Goal: Find specific page/section: Find specific page/section

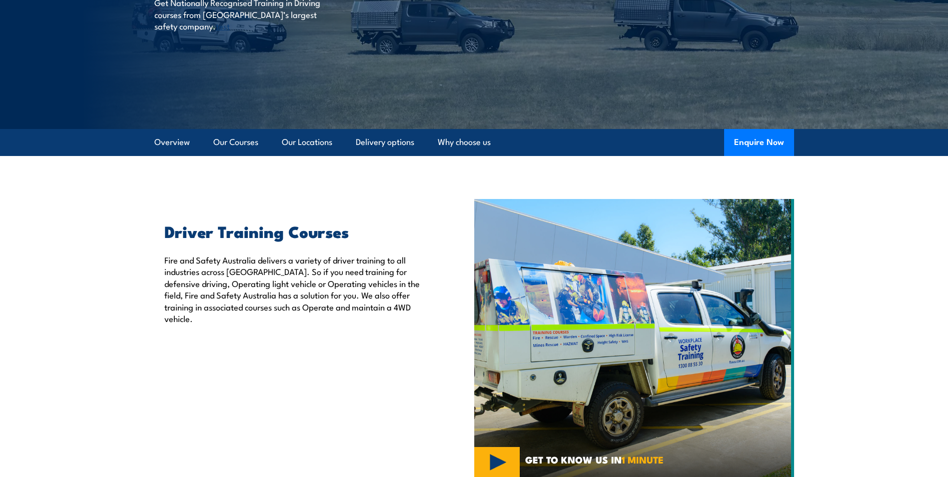
scroll to position [200, 0]
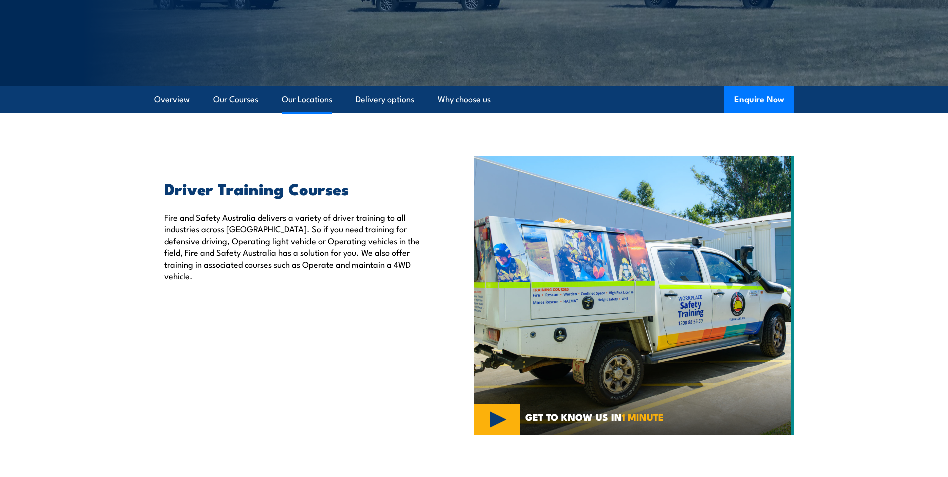
click at [310, 103] on link "Our Locations" at bounding box center [307, 99] width 50 height 26
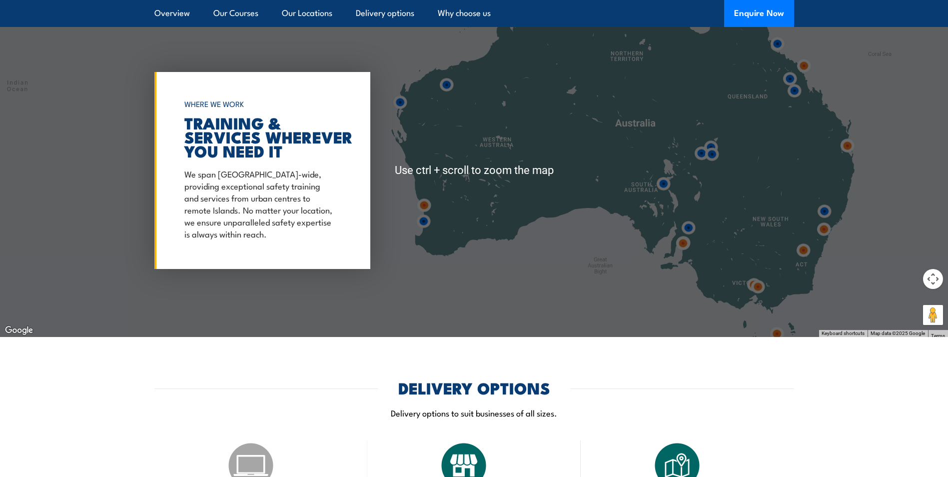
scroll to position [1476, 0]
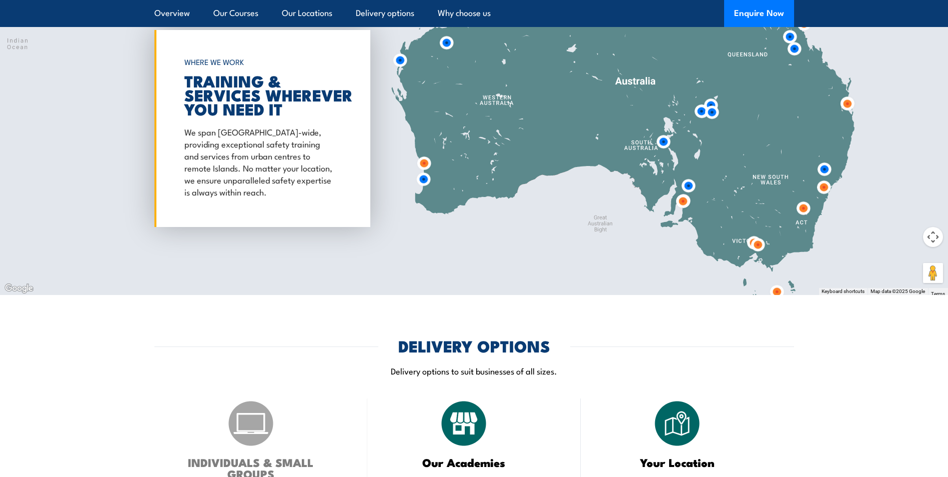
click at [774, 287] on img at bounding box center [776, 291] width 18 height 18
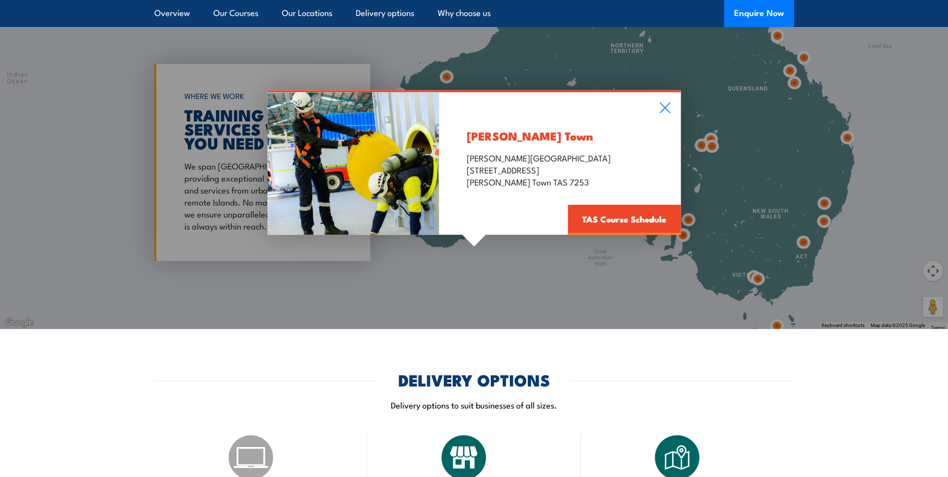
scroll to position [1426, 0]
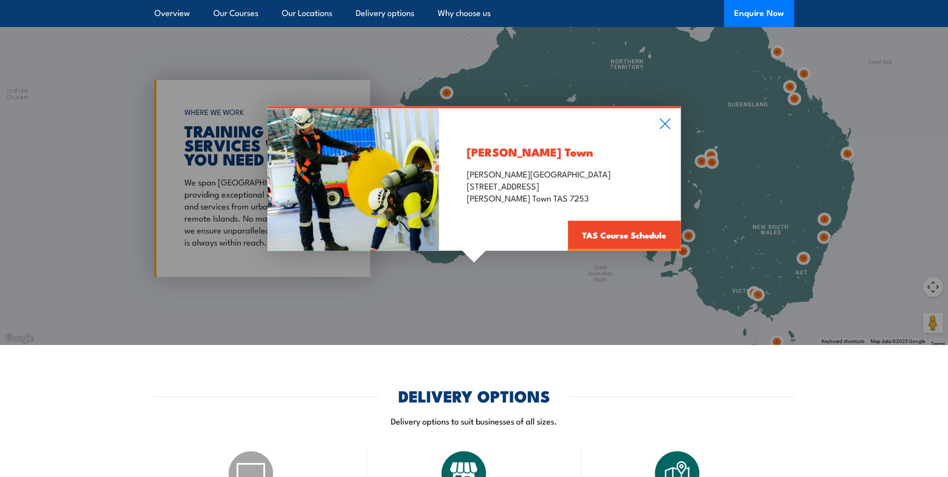
click at [860, 304] on div "George Town George Town Trade Training Centre 162 Franklin Street George Town T…" at bounding box center [474, 178] width 948 height 333
click at [931, 283] on div "George Town George Town Trade Training Centre 162 Franklin Street George Town T…" at bounding box center [474, 178] width 948 height 333
click at [931, 284] on div "George Town George Town Trade Training Centre 162 Franklin Street George Town T…" at bounding box center [474, 178] width 948 height 333
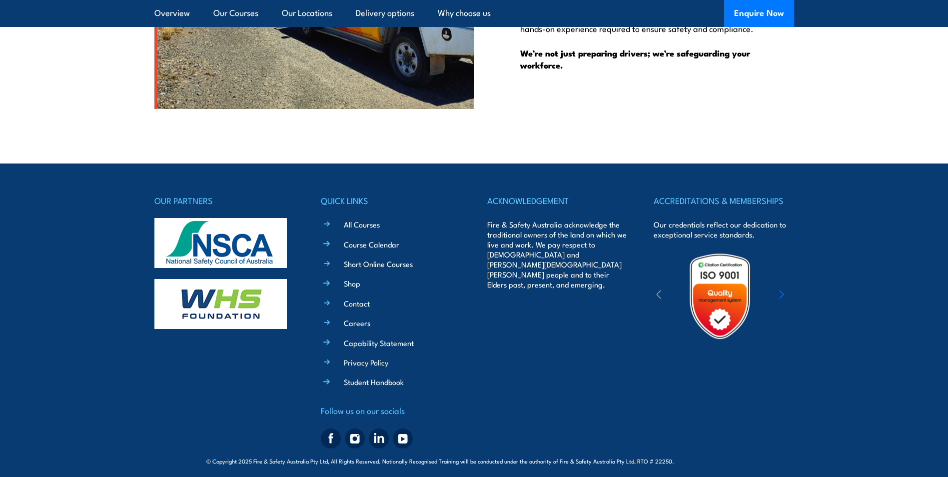
scroll to position [2642, 0]
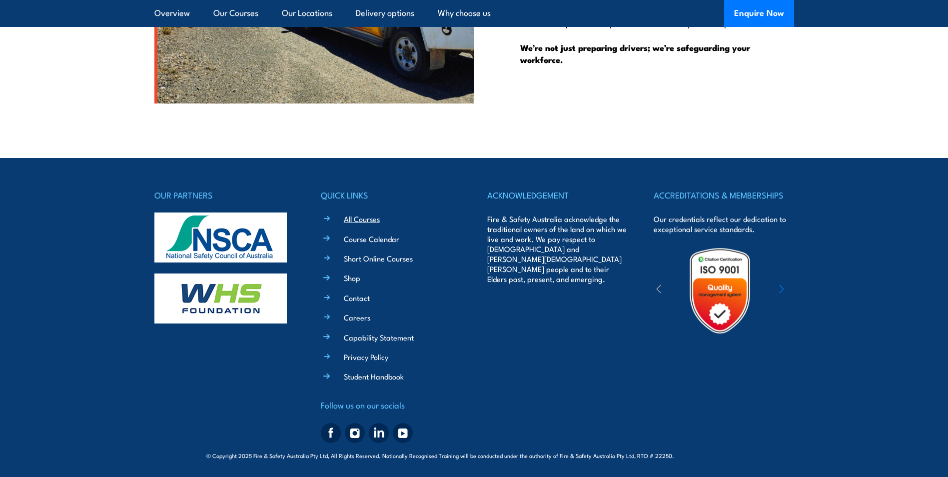
click at [369, 220] on link "All Courses" at bounding box center [362, 218] width 36 height 10
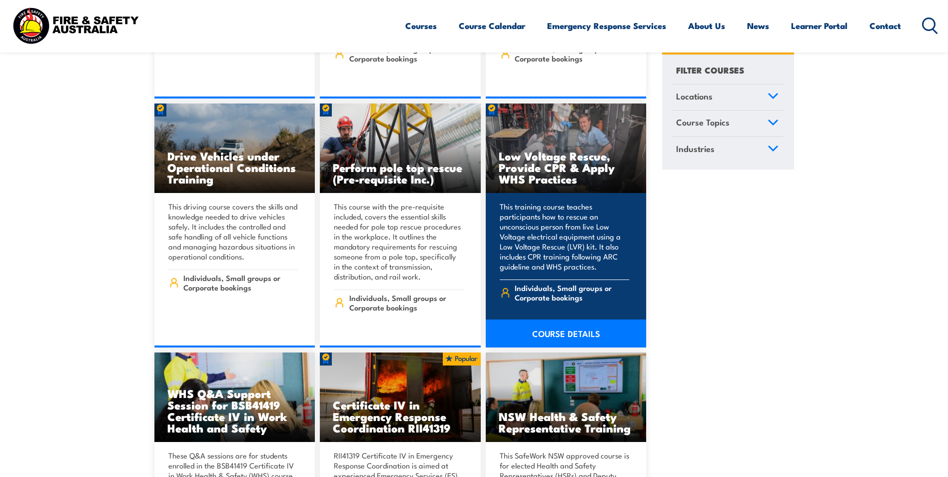
scroll to position [1798, 0]
